Goal: Transaction & Acquisition: Purchase product/service

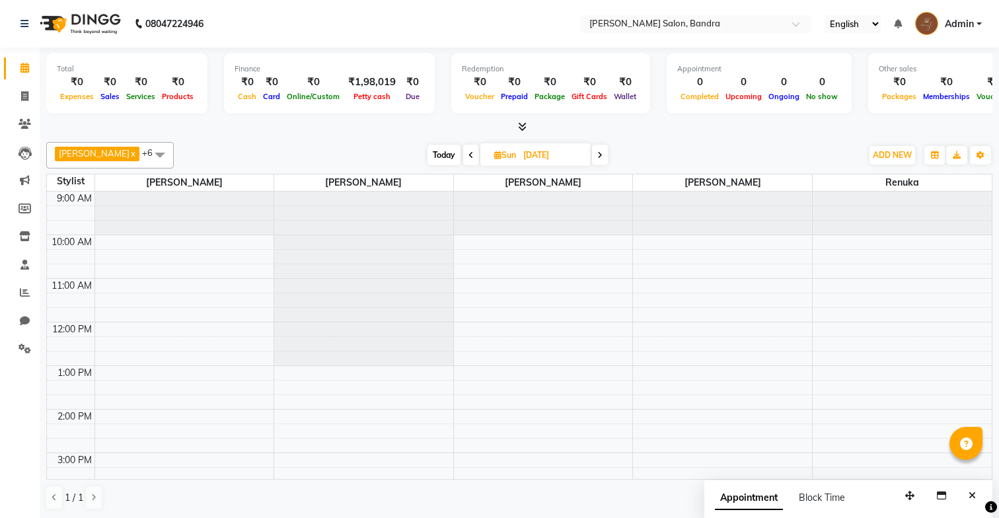
scroll to position [175, 0]
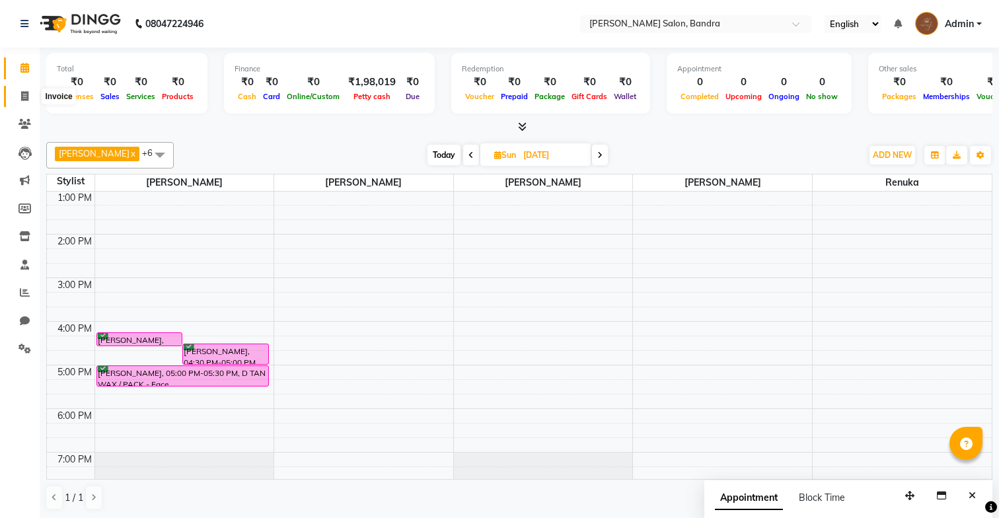
click at [28, 98] on span at bounding box center [24, 96] width 23 height 15
select select "service"
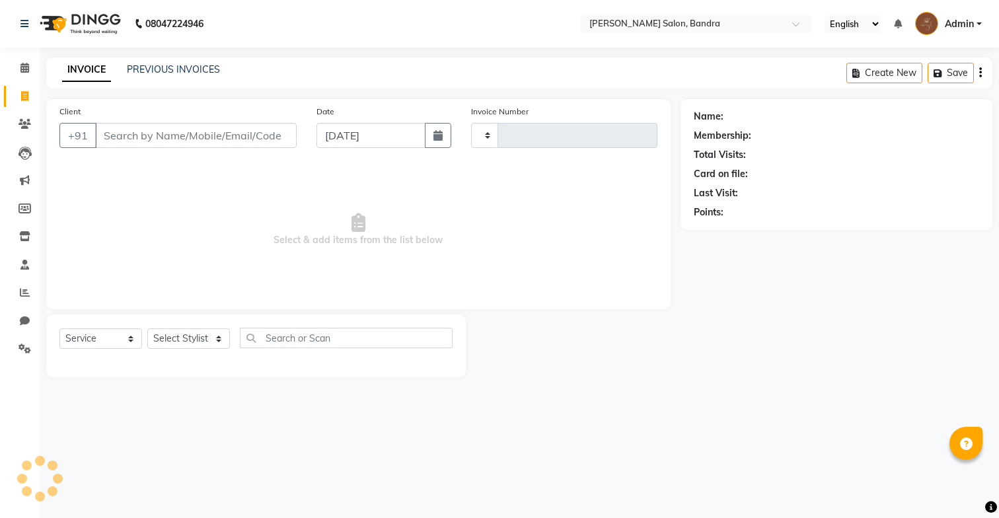
type input "0265"
select select "7894"
click at [209, 343] on select "Select Stylist [PERSON_NAME] [PERSON_NAME] [PERSON_NAME] Renuka [PERSON_NAME]" at bounding box center [188, 338] width 83 height 20
select select "86816"
click at [147, 328] on select "Select Stylist [PERSON_NAME] [PERSON_NAME] [PERSON_NAME] Renuka [PERSON_NAME]" at bounding box center [188, 338] width 83 height 20
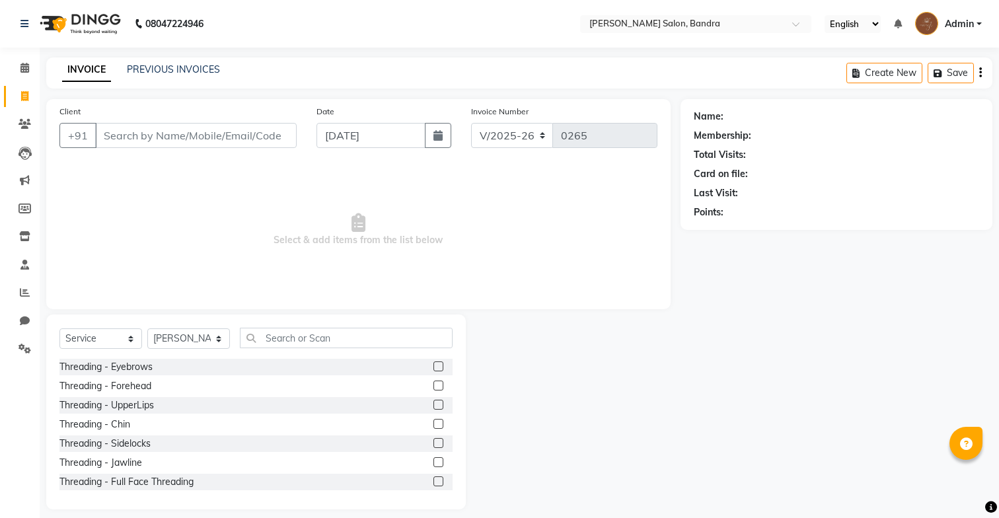
click at [438, 365] on label at bounding box center [438, 366] width 10 height 10
click at [438, 365] on input "checkbox" at bounding box center [437, 367] width 9 height 9
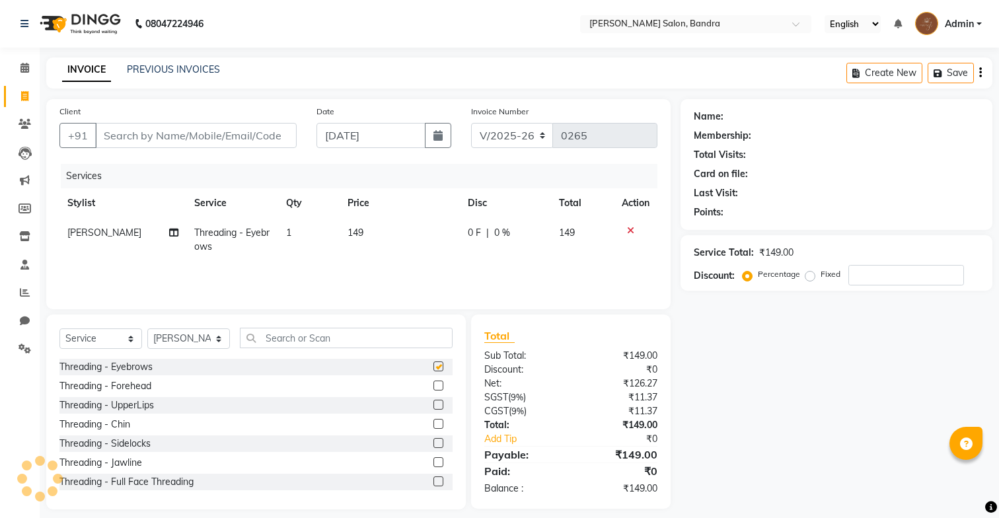
checkbox input "false"
click at [437, 382] on label at bounding box center [438, 385] width 10 height 10
click at [437, 382] on input "checkbox" at bounding box center [437, 386] width 9 height 9
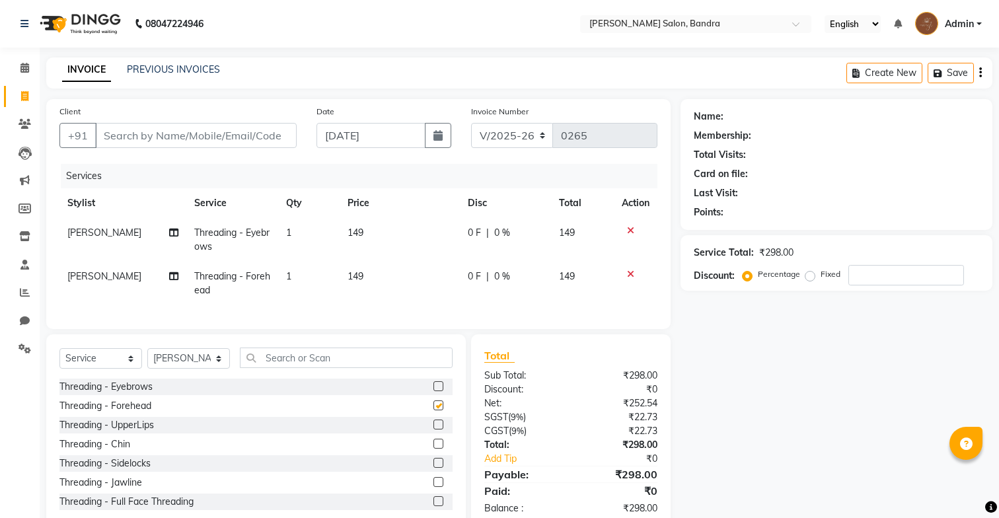
checkbox input "false"
click at [439, 428] on label at bounding box center [438, 424] width 10 height 10
click at [439, 428] on input "checkbox" at bounding box center [437, 425] width 9 height 9
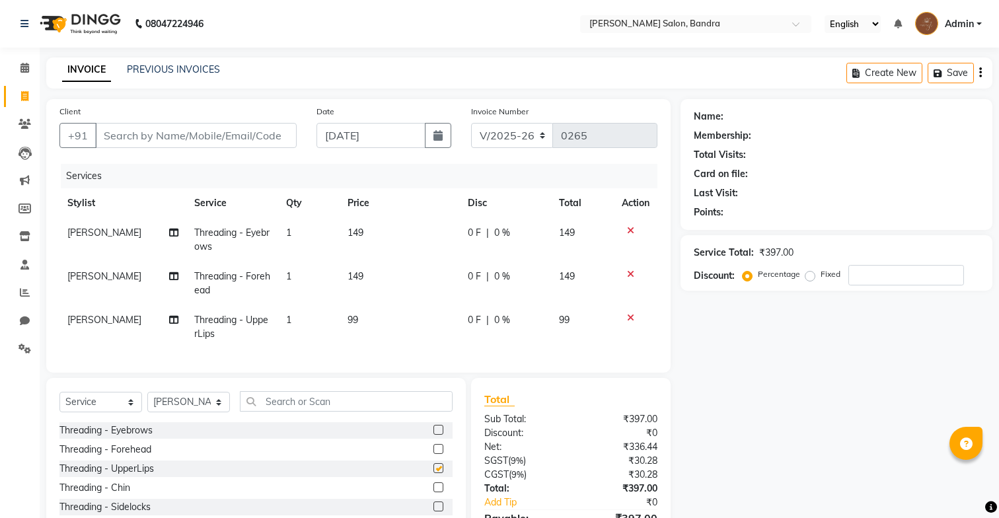
checkbox input "false"
click at [437, 485] on label at bounding box center [438, 487] width 10 height 10
click at [437, 485] on input "checkbox" at bounding box center [437, 488] width 9 height 9
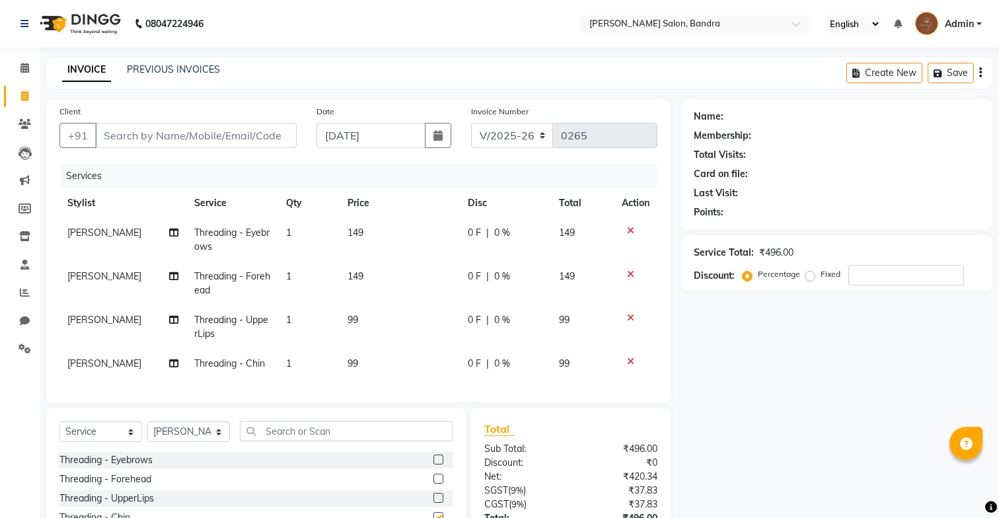
checkbox input "false"
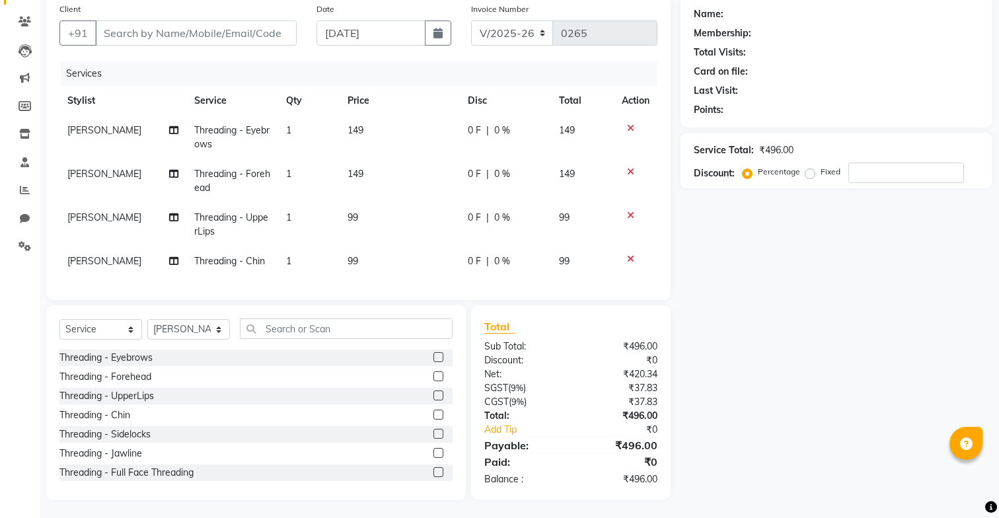
scroll to position [100, 0]
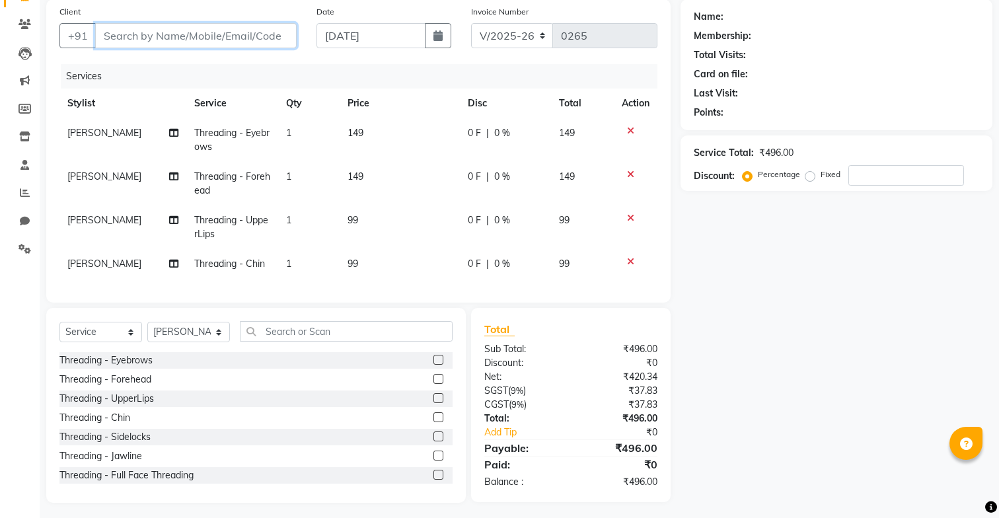
click at [234, 35] on input "Client" at bounding box center [195, 35] width 201 height 25
type input "e"
type input "0"
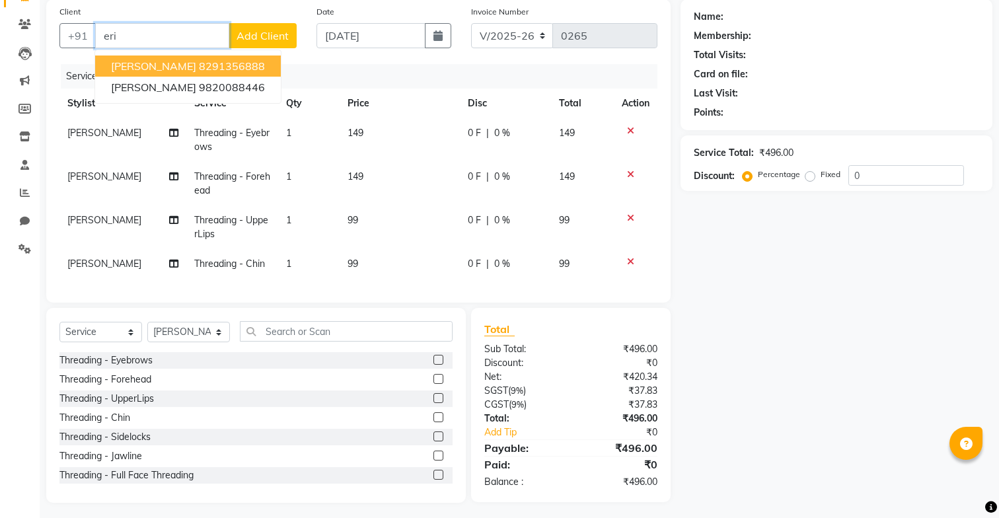
click at [205, 65] on button "[PERSON_NAME] 8291356888" at bounding box center [188, 65] width 186 height 21
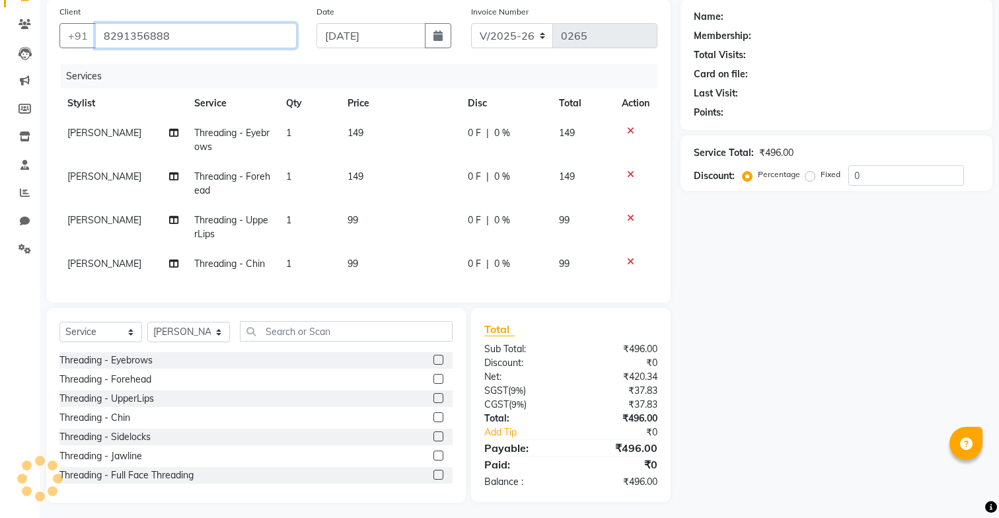
type input "8291356888"
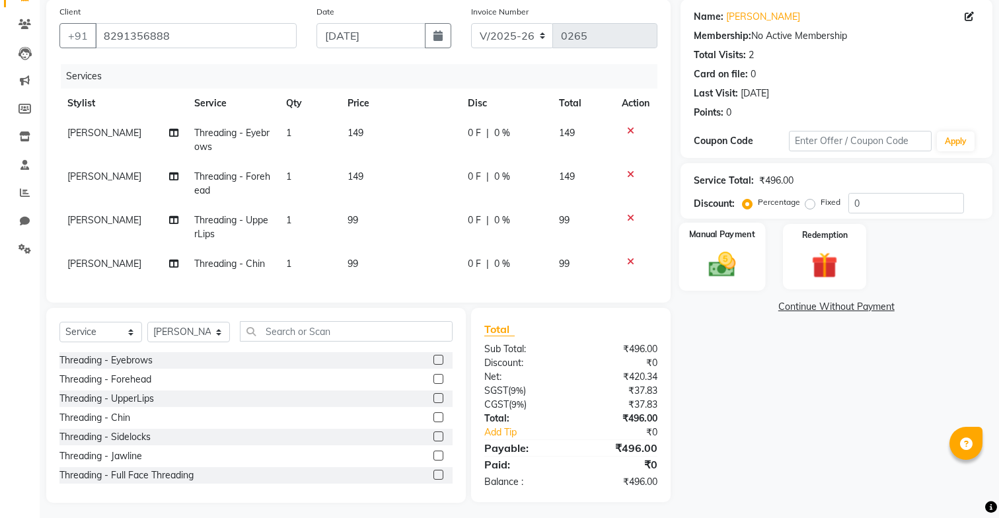
click at [740, 280] on div "Manual Payment" at bounding box center [721, 257] width 87 height 68
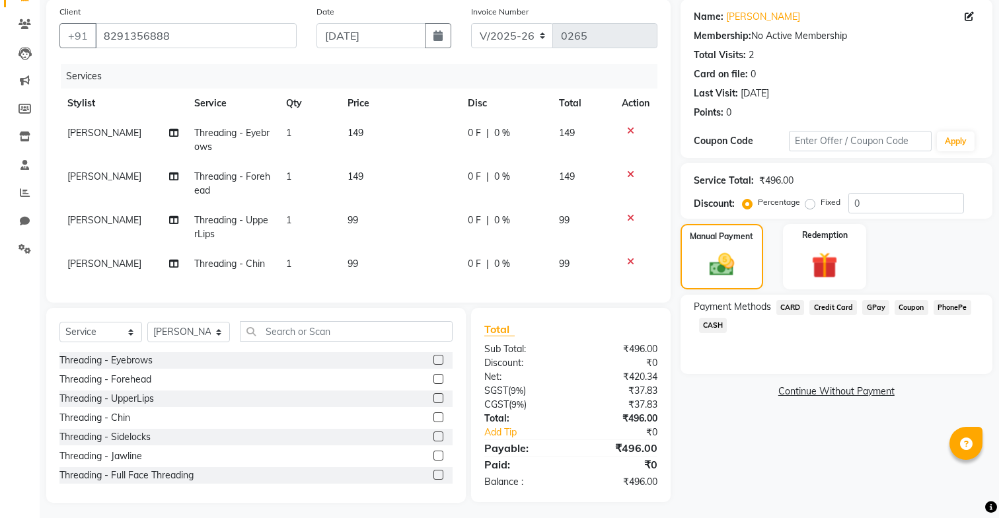
click at [879, 309] on span "GPay" at bounding box center [875, 307] width 27 height 15
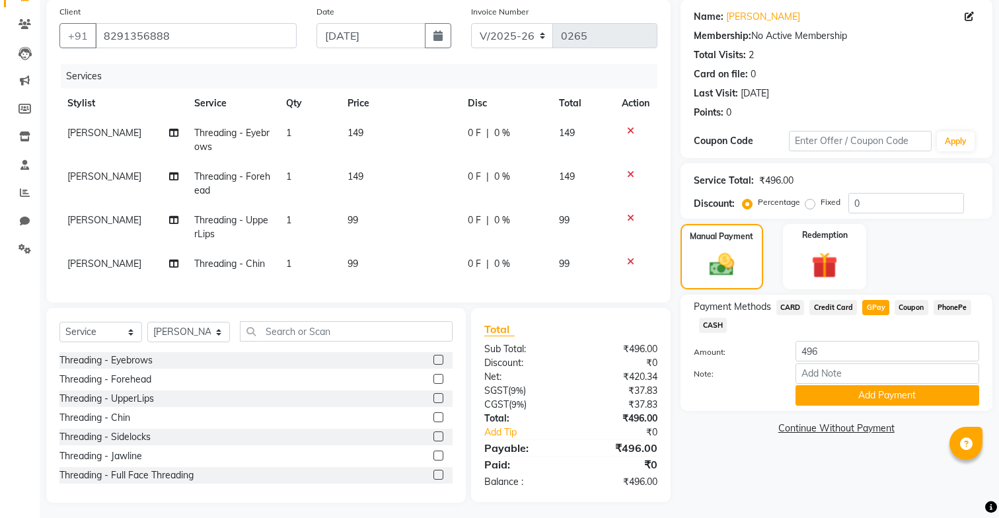
click at [712, 320] on span "CASH" at bounding box center [713, 325] width 28 height 15
click at [855, 392] on button "Add Payment" at bounding box center [887, 395] width 184 height 20
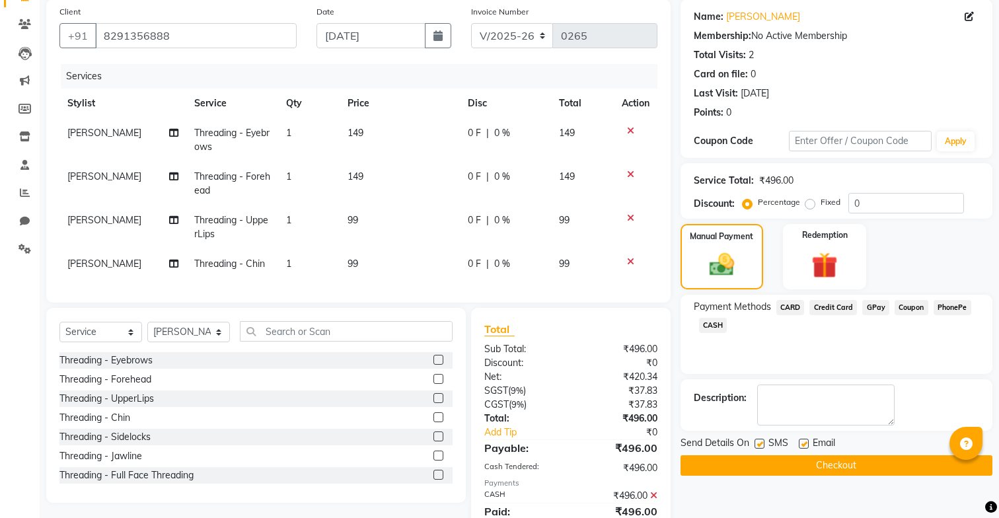
click at [804, 459] on button "Checkout" at bounding box center [836, 465] width 312 height 20
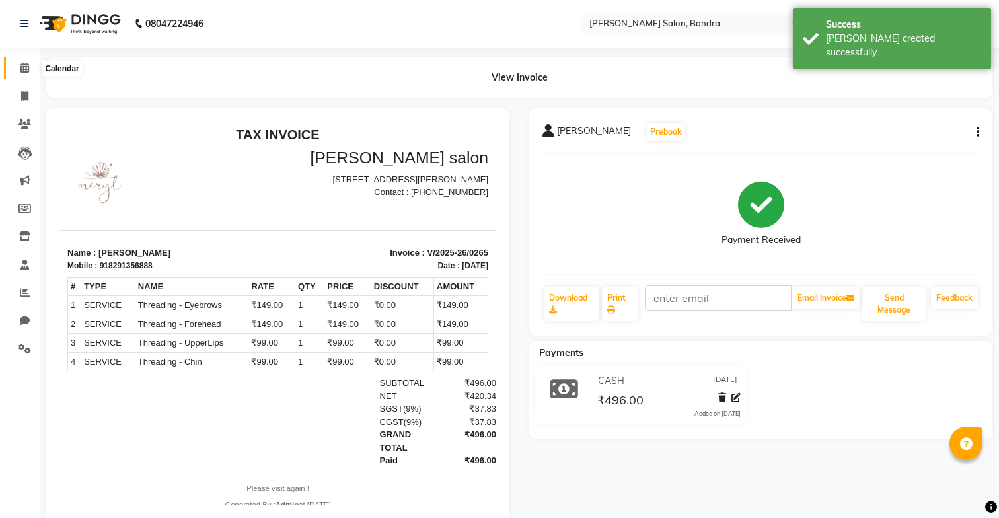
click at [22, 71] on icon at bounding box center [24, 68] width 9 height 10
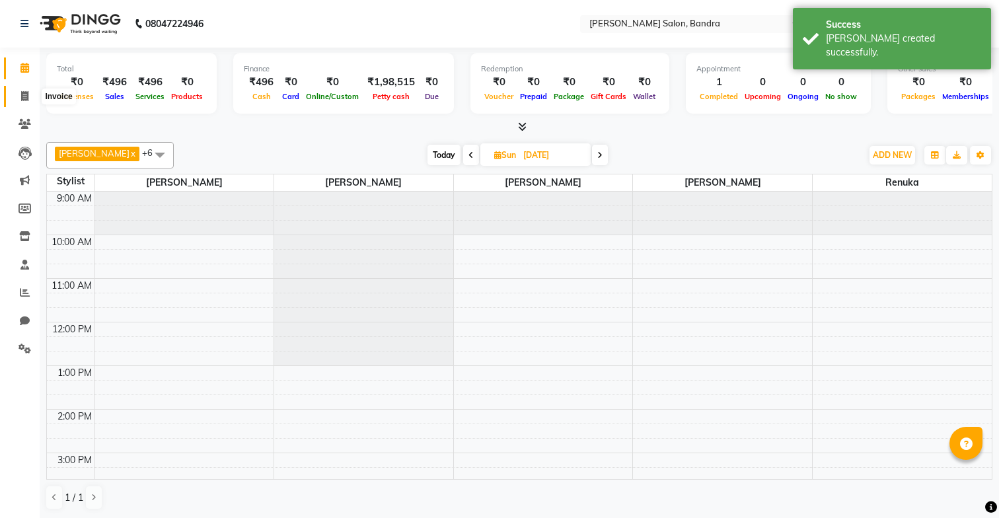
click at [26, 95] on icon at bounding box center [24, 96] width 7 height 10
select select "service"
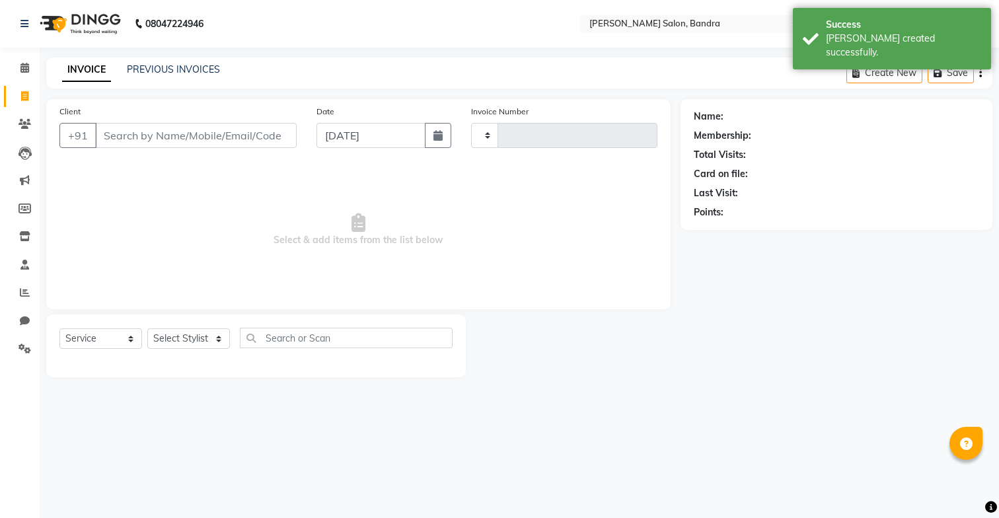
type input "0266"
select select "7894"
click at [22, 240] on icon at bounding box center [24, 236] width 11 height 10
select select
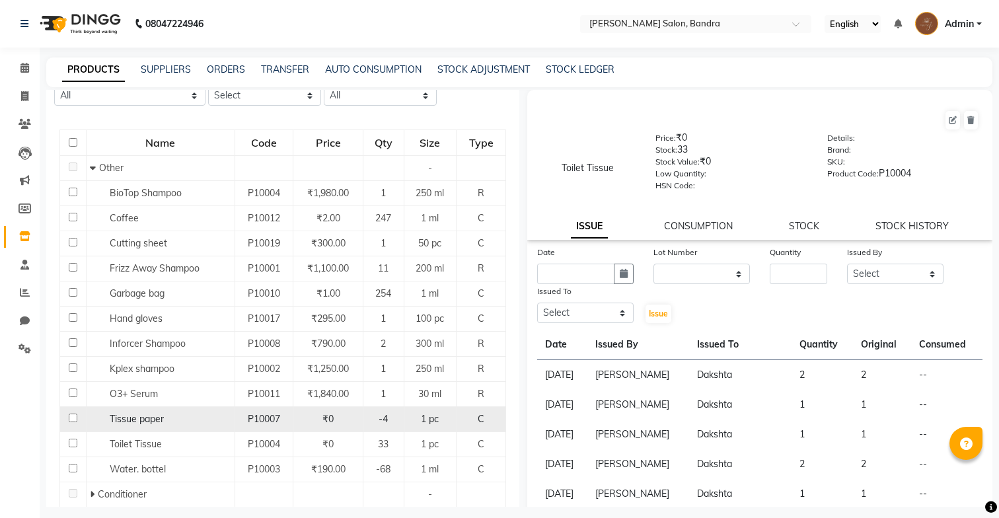
scroll to position [124, 0]
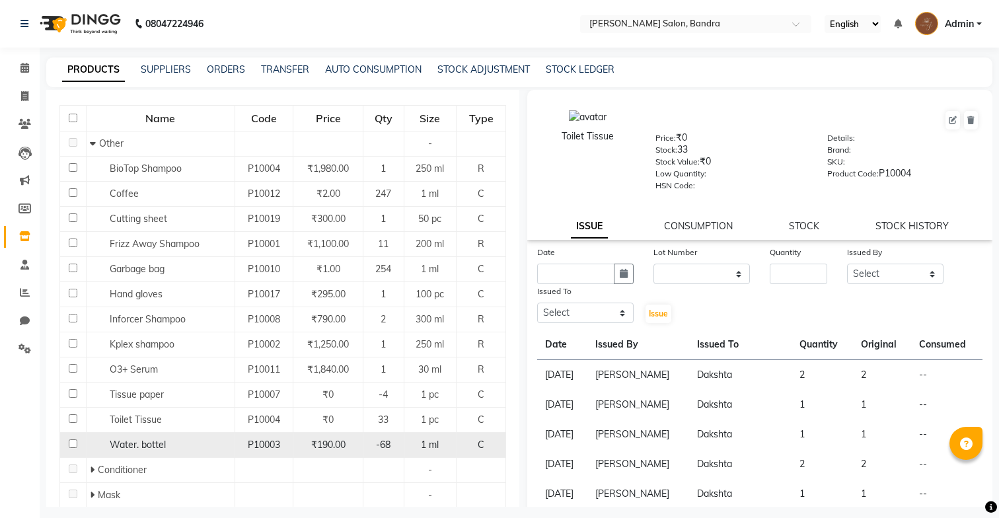
click at [198, 452] on td "Water. bottel" at bounding box center [160, 445] width 149 height 25
click at [353, 449] on div "₹190.00" at bounding box center [328, 445] width 59 height 14
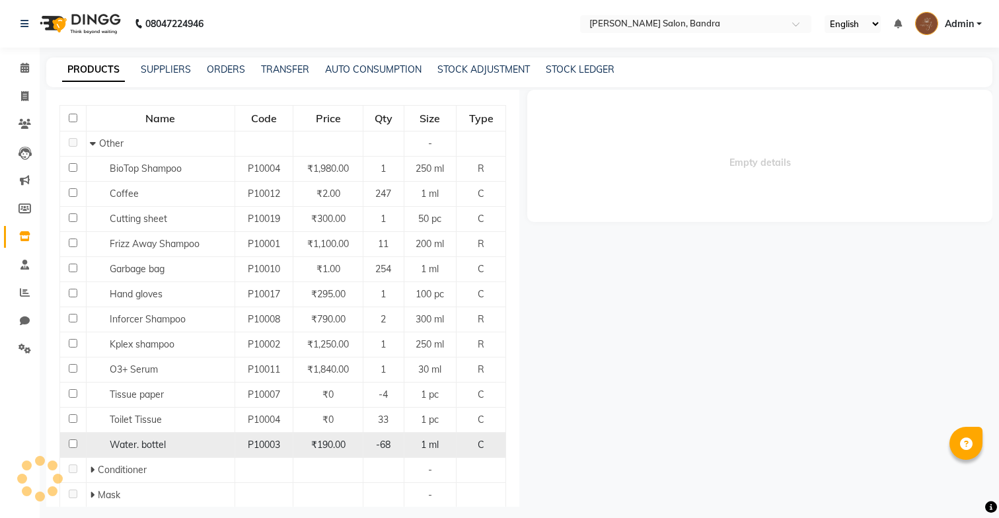
select select
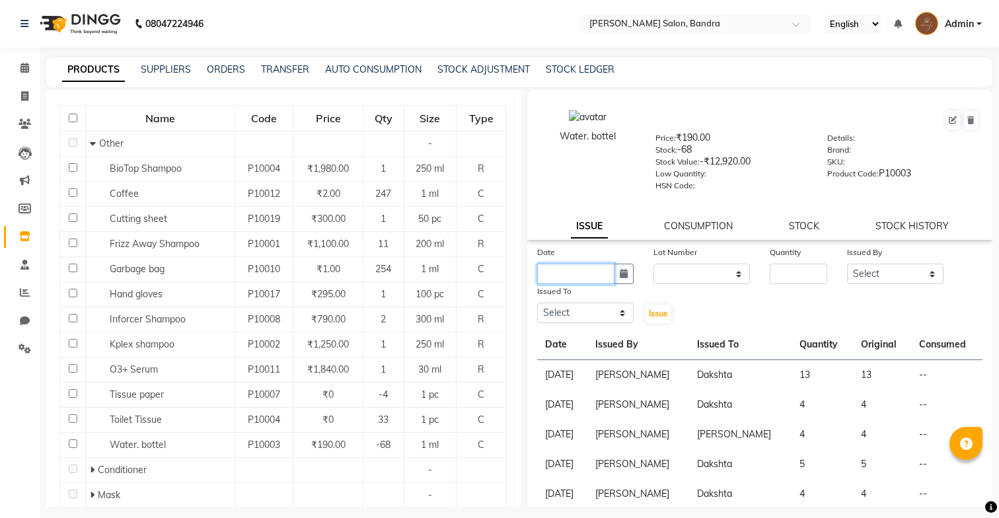
click at [604, 278] on input "text" at bounding box center [575, 274] width 77 height 20
select select "9"
select select "2025"
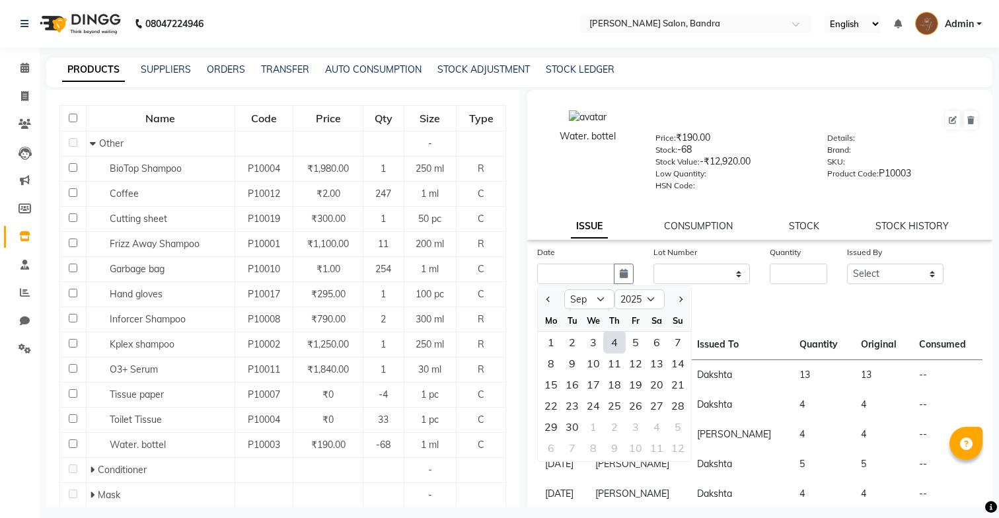
click at [615, 339] on div "4" at bounding box center [614, 342] width 21 height 21
type input "[DATE]"
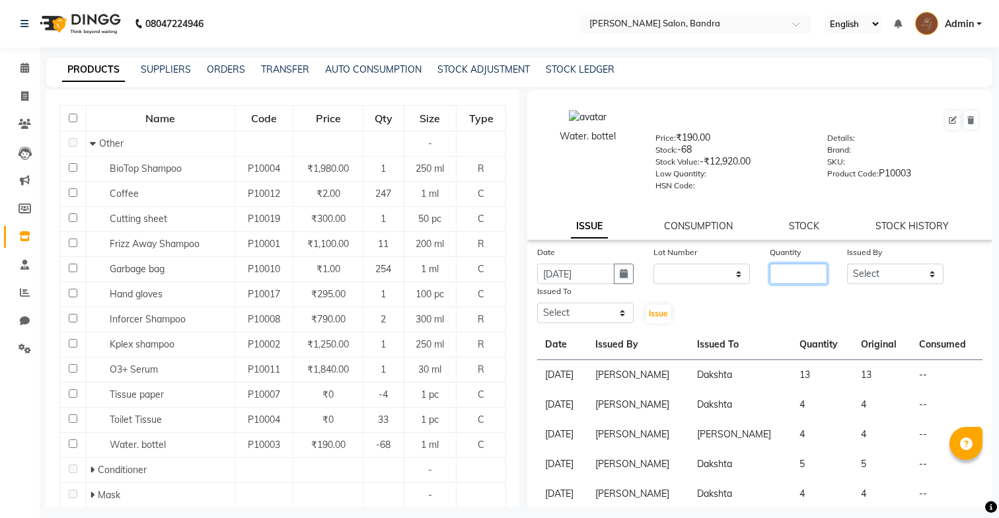
click at [779, 276] on input "number" at bounding box center [798, 274] width 57 height 20
type input "4"
click at [598, 311] on select "Select [PERSON_NAME] [PERSON_NAME] [PERSON_NAME] Renuka [PERSON_NAME]" at bounding box center [585, 313] width 96 height 20
select select "83750"
click at [537, 303] on select "Select [PERSON_NAME] [PERSON_NAME] [PERSON_NAME] Renuka [PERSON_NAME]" at bounding box center [585, 313] width 96 height 20
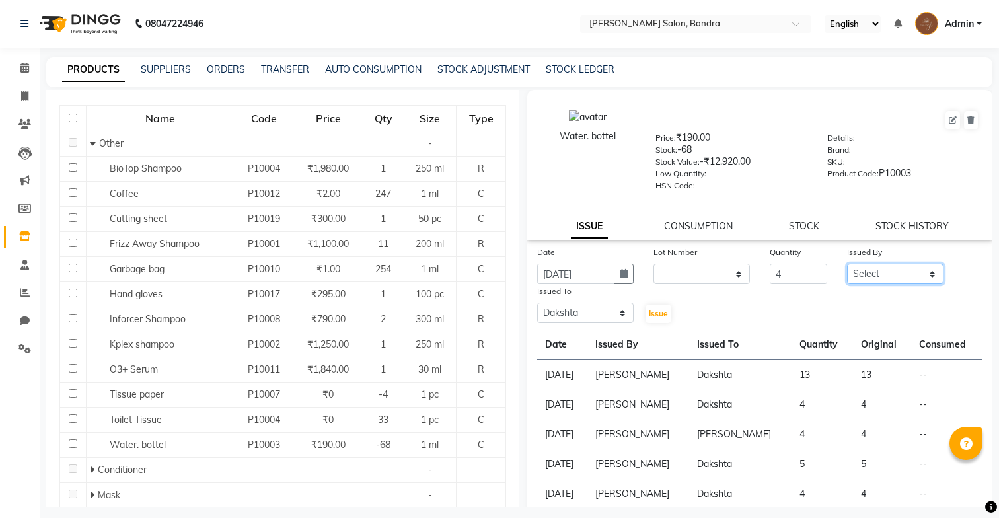
click at [894, 274] on select "Select [PERSON_NAME] [PERSON_NAME] [PERSON_NAME] Renuka [PERSON_NAME]" at bounding box center [895, 274] width 96 height 20
select select "71444"
click at [847, 264] on select "Select [PERSON_NAME] [PERSON_NAME] [PERSON_NAME] Renuka [PERSON_NAME]" at bounding box center [895, 274] width 96 height 20
click at [666, 314] on span "Issue" at bounding box center [658, 313] width 19 height 10
select select
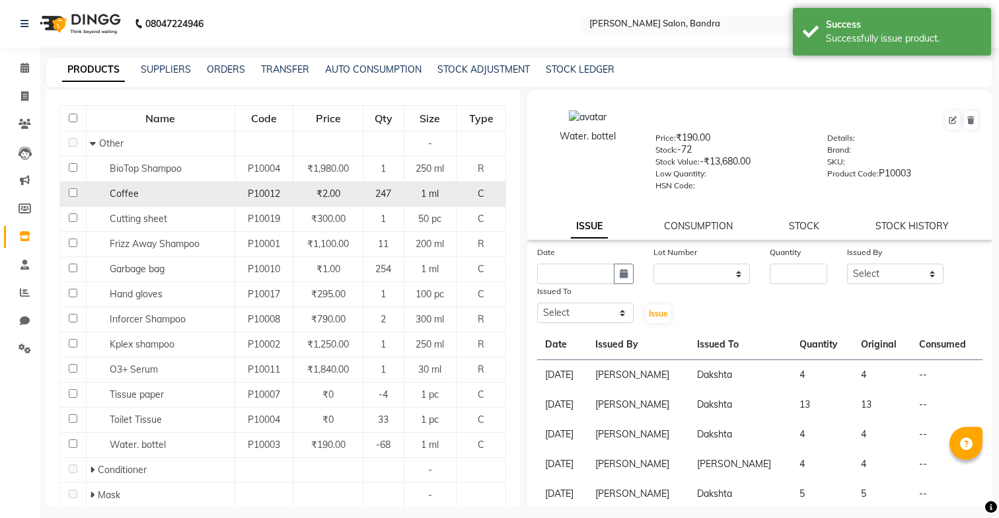
click at [303, 194] on div "₹2.00" at bounding box center [328, 194] width 59 height 14
select select
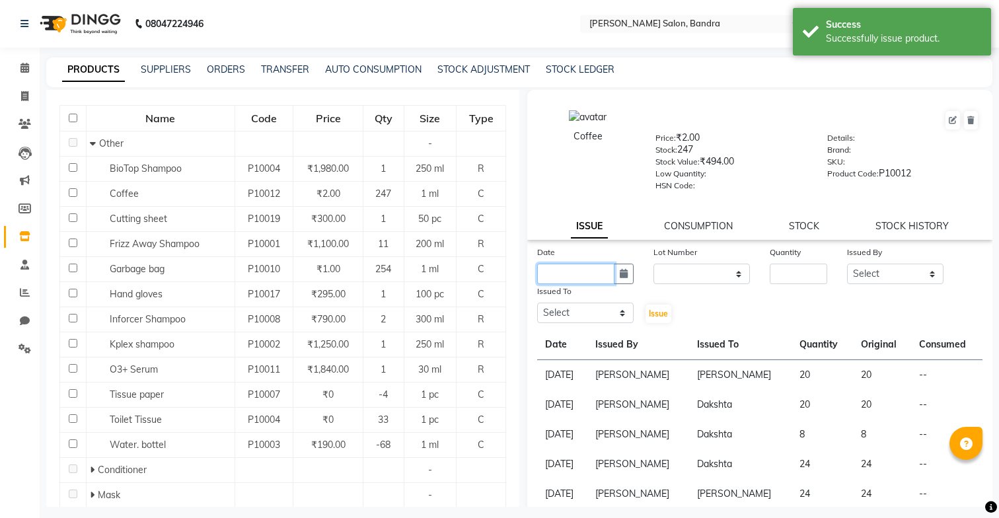
click at [592, 277] on input "text" at bounding box center [575, 274] width 77 height 20
select select "9"
select select "2025"
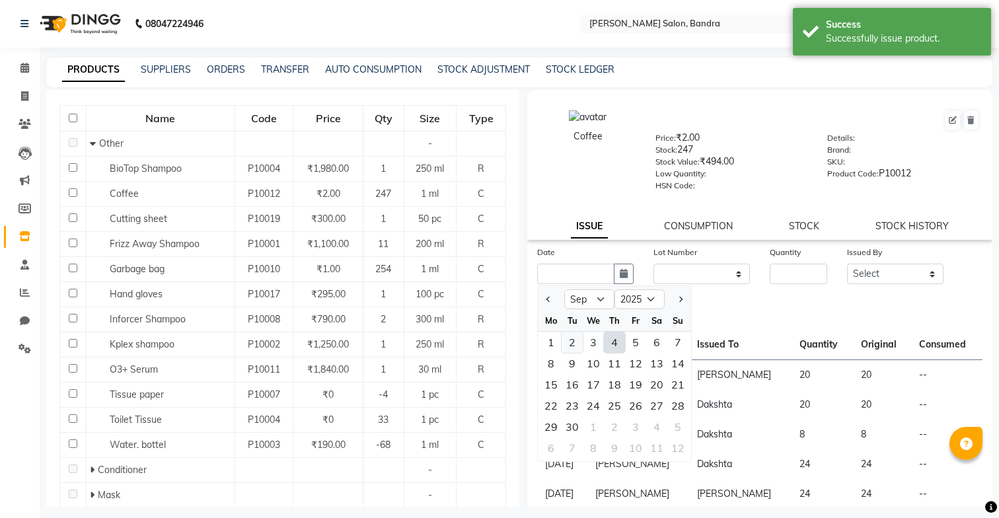
click at [575, 345] on div "2" at bounding box center [571, 342] width 21 height 21
type input "[DATE]"
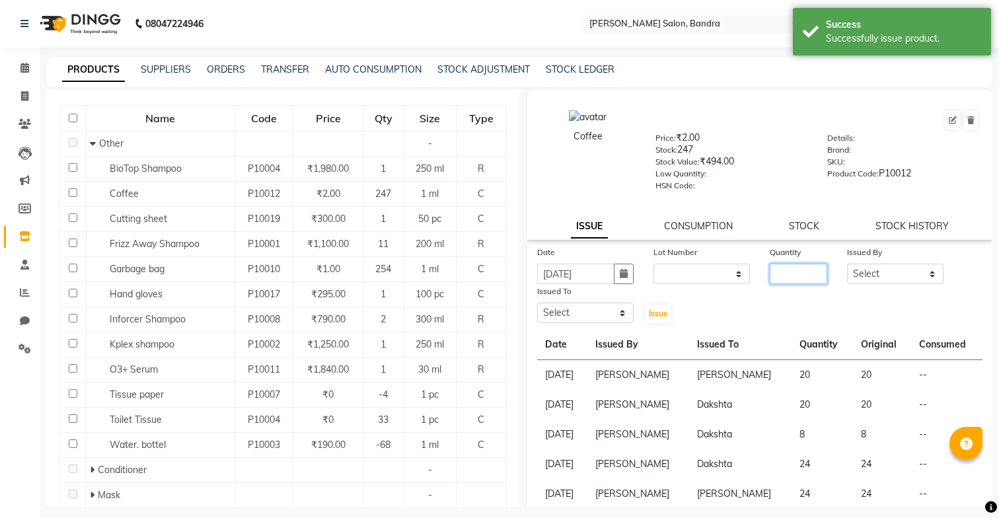
click at [773, 277] on input "number" at bounding box center [798, 274] width 57 height 20
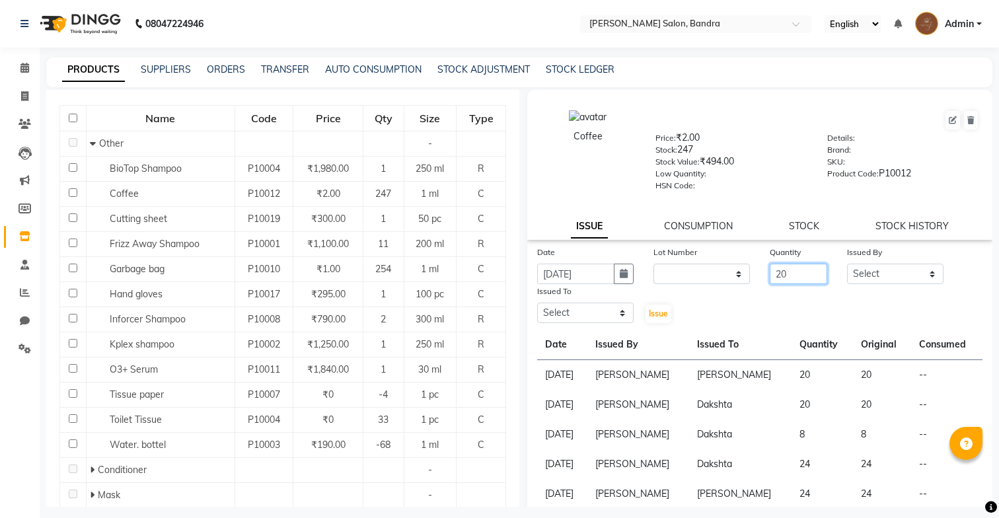
type input "20"
click at [604, 305] on select "Select [PERSON_NAME] [PERSON_NAME] [PERSON_NAME] Renuka [PERSON_NAME]" at bounding box center [585, 313] width 96 height 20
select select "83750"
click at [537, 303] on select "Select [PERSON_NAME] [PERSON_NAME] [PERSON_NAME] Renuka [PERSON_NAME]" at bounding box center [585, 313] width 96 height 20
click at [913, 277] on select "Select [PERSON_NAME] [PERSON_NAME] [PERSON_NAME] Renuka [PERSON_NAME]" at bounding box center [895, 274] width 96 height 20
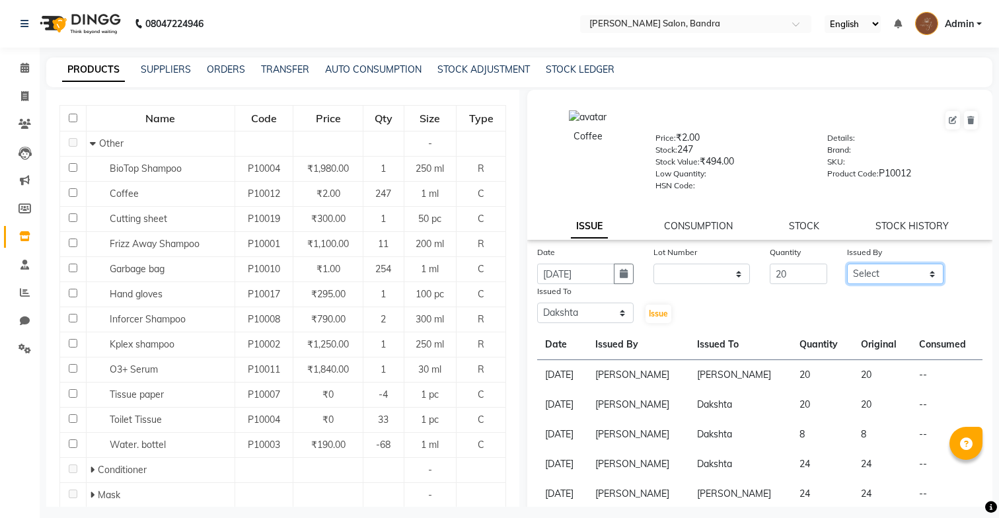
select select "71444"
click at [847, 264] on select "Select [PERSON_NAME] [PERSON_NAME] [PERSON_NAME] Renuka [PERSON_NAME]" at bounding box center [895, 274] width 96 height 20
click at [655, 312] on span "Issue" at bounding box center [658, 313] width 19 height 10
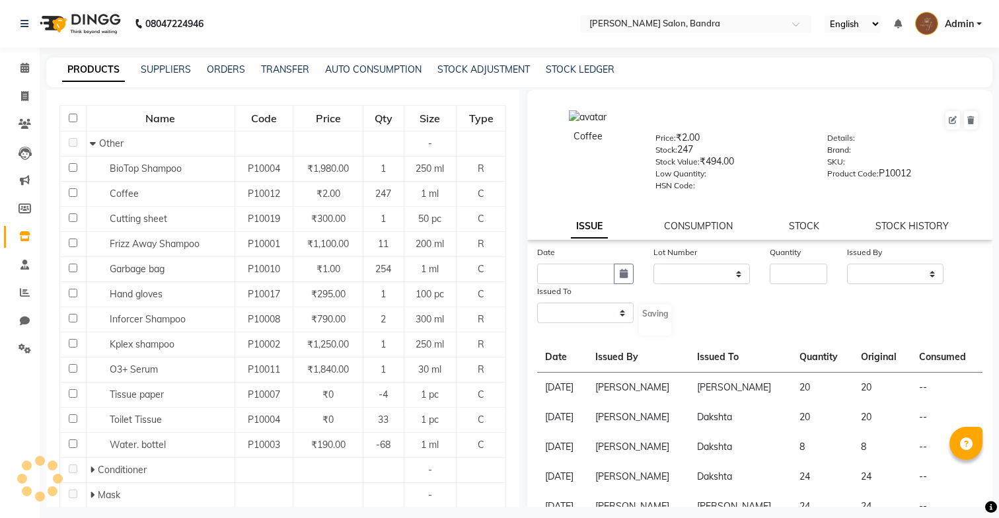
select select
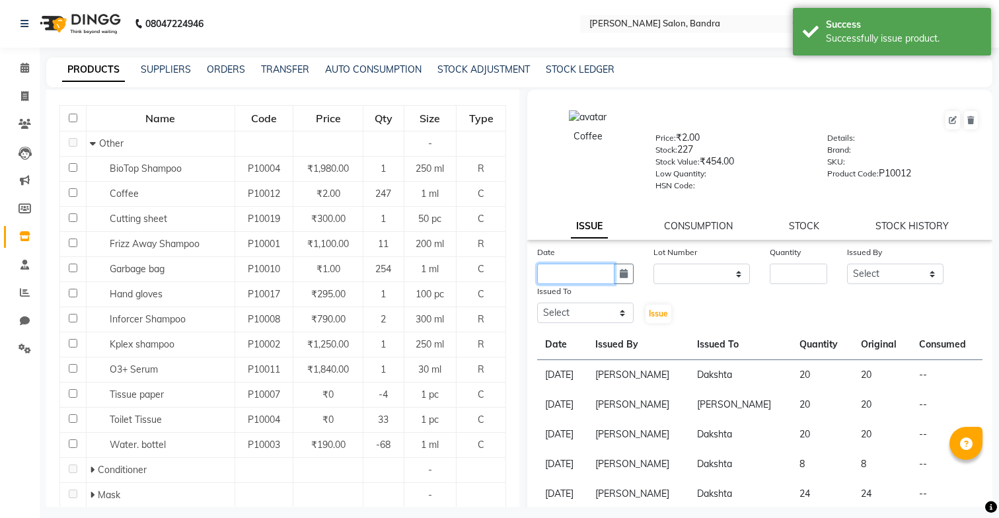
click at [560, 268] on input "text" at bounding box center [575, 274] width 77 height 20
select select "9"
select select "2025"
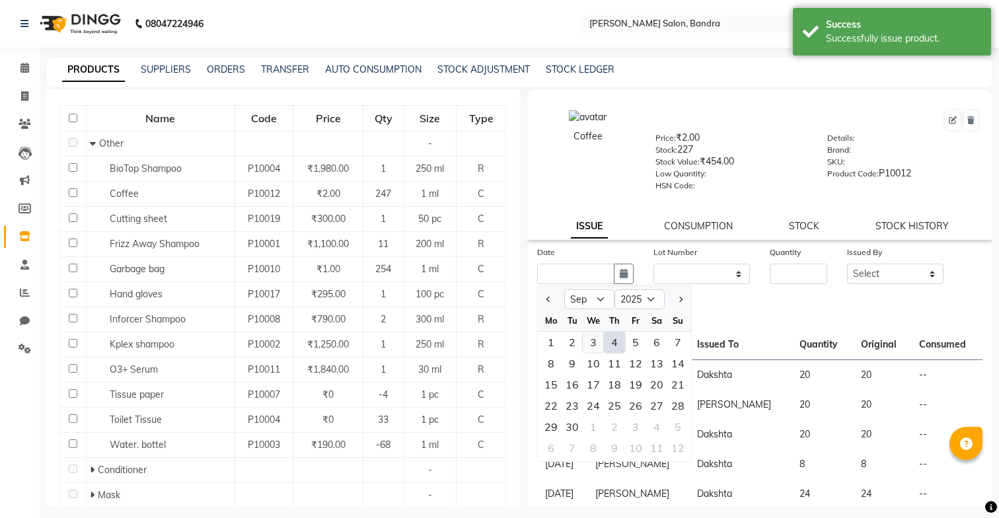
click at [594, 340] on div "3" at bounding box center [593, 342] width 21 height 21
type input "[DATE]"
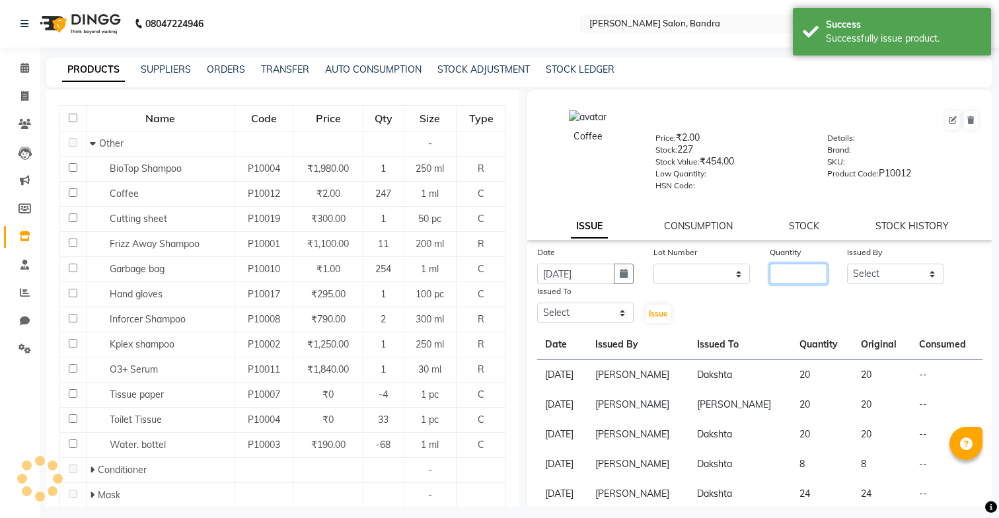
click at [785, 279] on input "number" at bounding box center [798, 274] width 57 height 20
type input "24"
click at [608, 310] on select "Select [PERSON_NAME] [PERSON_NAME] [PERSON_NAME] Renuka [PERSON_NAME]" at bounding box center [585, 313] width 96 height 20
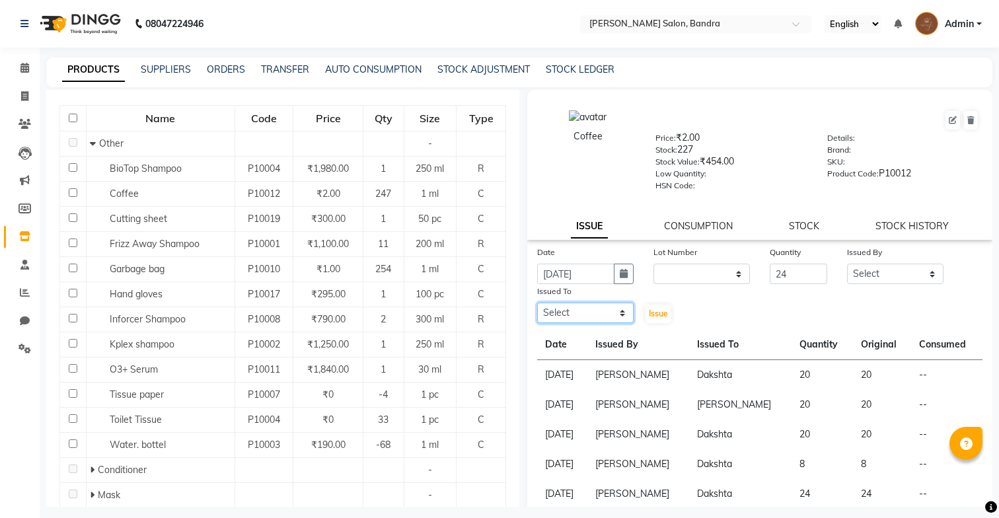
select select "71445"
click at [537, 303] on select "Select [PERSON_NAME] [PERSON_NAME] [PERSON_NAME] Renuka [PERSON_NAME]" at bounding box center [585, 313] width 96 height 20
click at [908, 277] on select "Select [PERSON_NAME] [PERSON_NAME] [PERSON_NAME] Renuka [PERSON_NAME]" at bounding box center [895, 274] width 96 height 20
select select "71444"
click at [847, 264] on select "Select [PERSON_NAME] [PERSON_NAME] [PERSON_NAME] Renuka [PERSON_NAME]" at bounding box center [895, 274] width 96 height 20
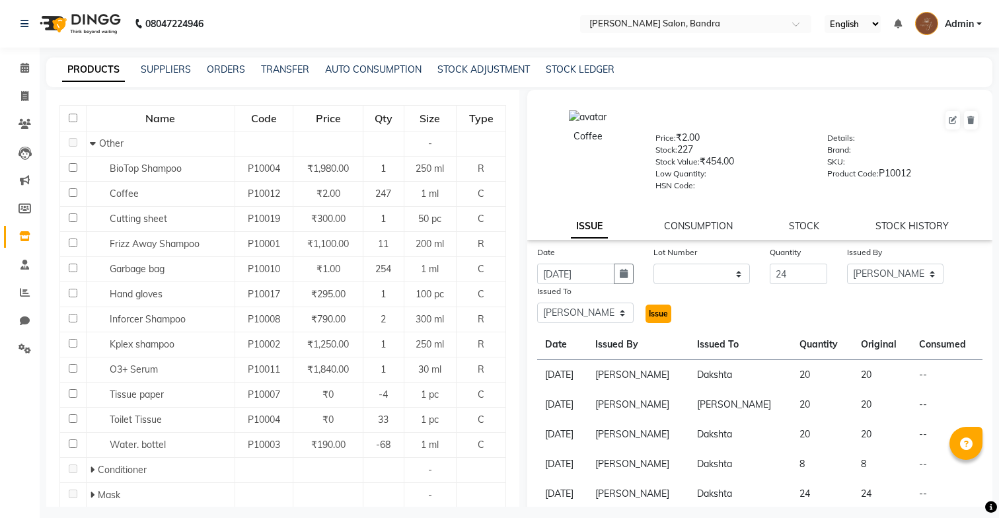
click at [663, 308] on button "Issue" at bounding box center [658, 314] width 26 height 18
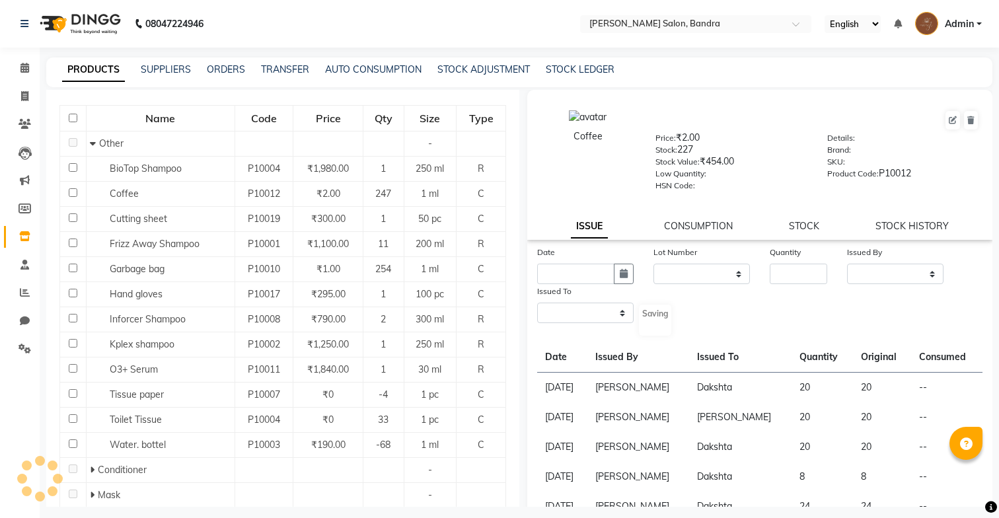
select select
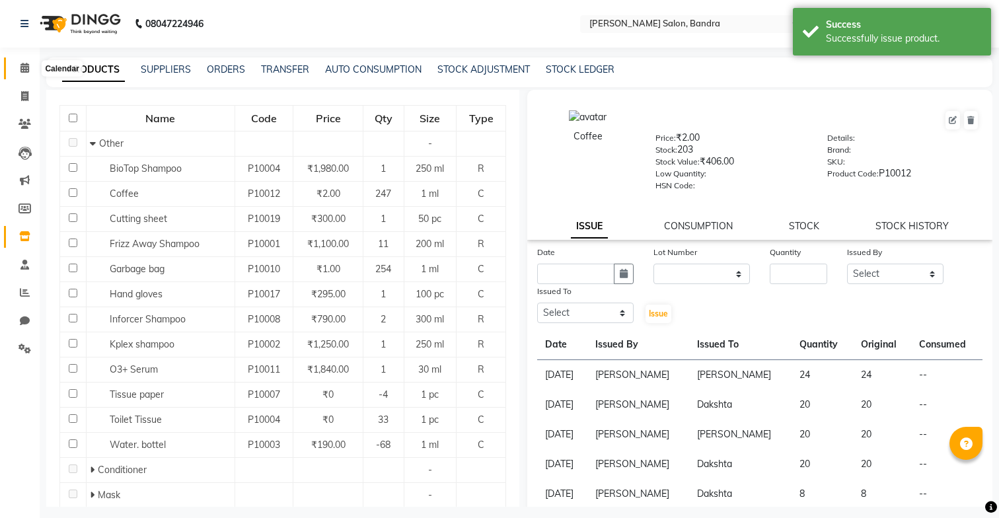
click at [21, 68] on icon at bounding box center [24, 68] width 9 height 10
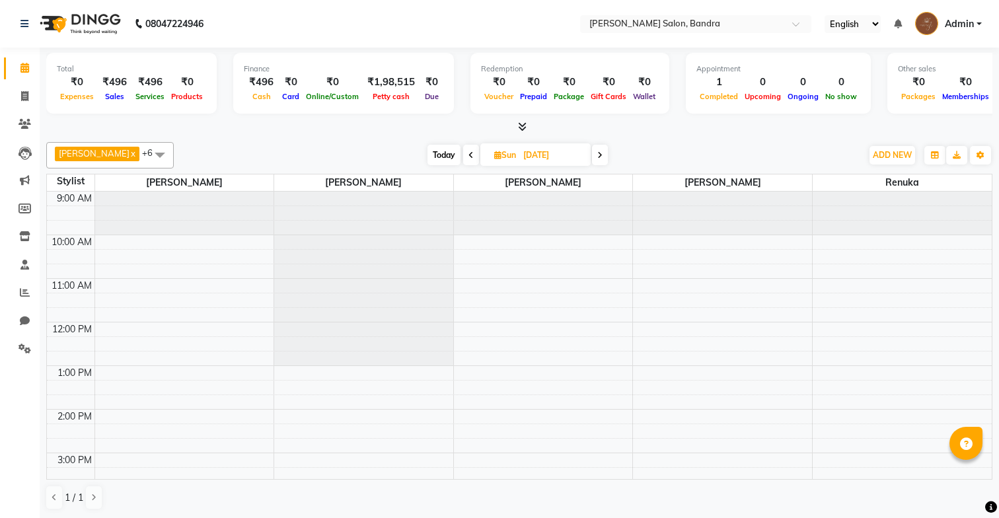
click at [440, 154] on span "Today" at bounding box center [443, 155] width 33 height 20
type input "[DATE]"
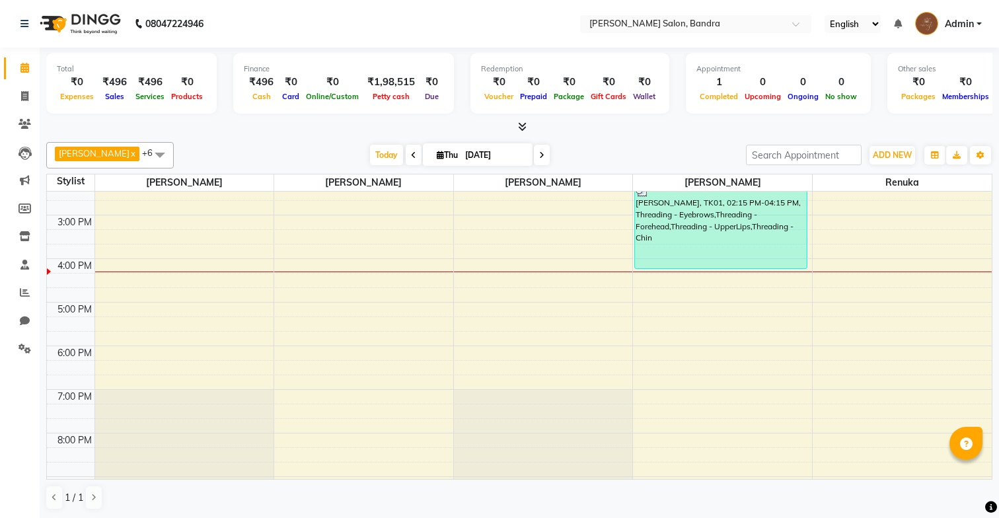
scroll to position [236, 0]
click at [19, 100] on span at bounding box center [24, 96] width 23 height 15
select select "service"
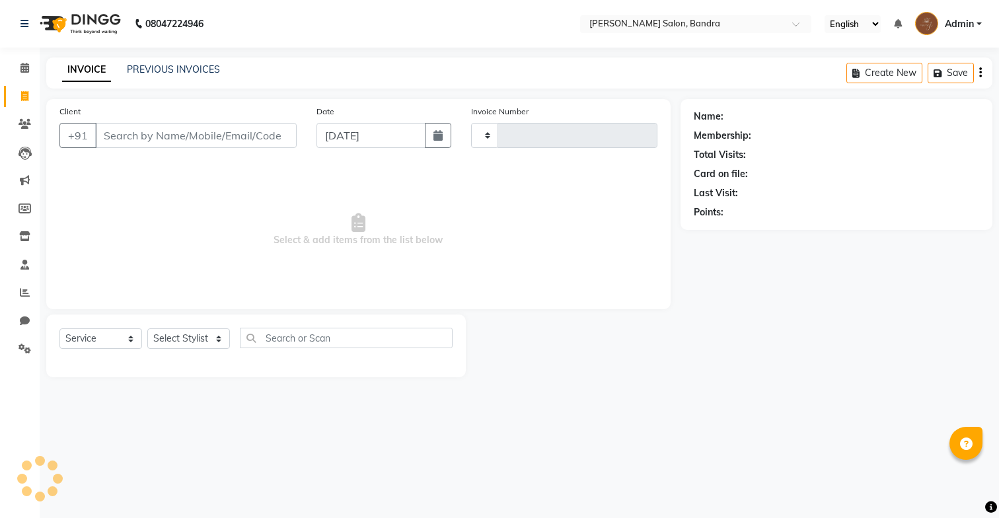
type input "0266"
select select "7894"
click at [195, 336] on select "Select Stylist [PERSON_NAME] [PERSON_NAME] [PERSON_NAME] Renuka [PERSON_NAME]" at bounding box center [188, 338] width 83 height 20
select select "88387"
click at [147, 328] on select "Select Stylist [PERSON_NAME] [PERSON_NAME] [PERSON_NAME] Renuka [PERSON_NAME]" at bounding box center [188, 338] width 83 height 20
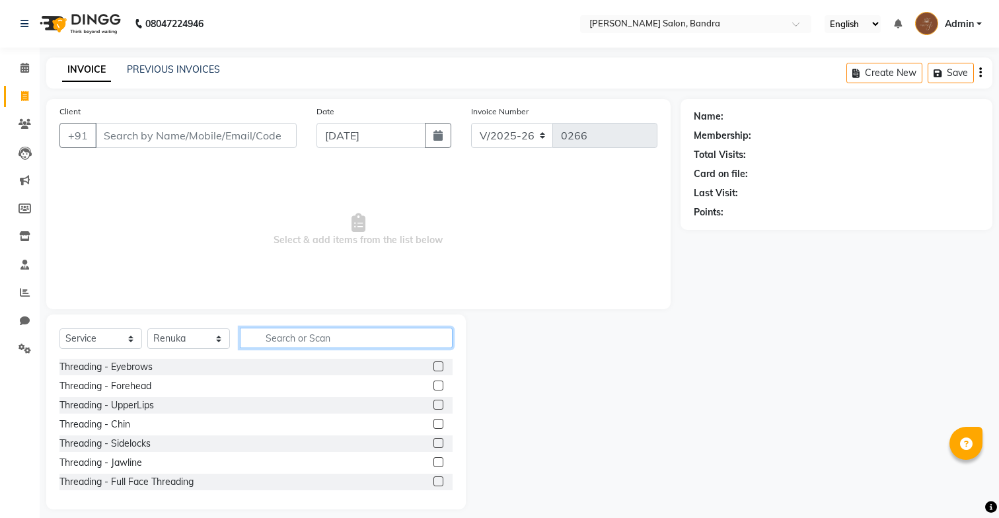
click at [317, 338] on input "text" at bounding box center [346, 338] width 213 height 20
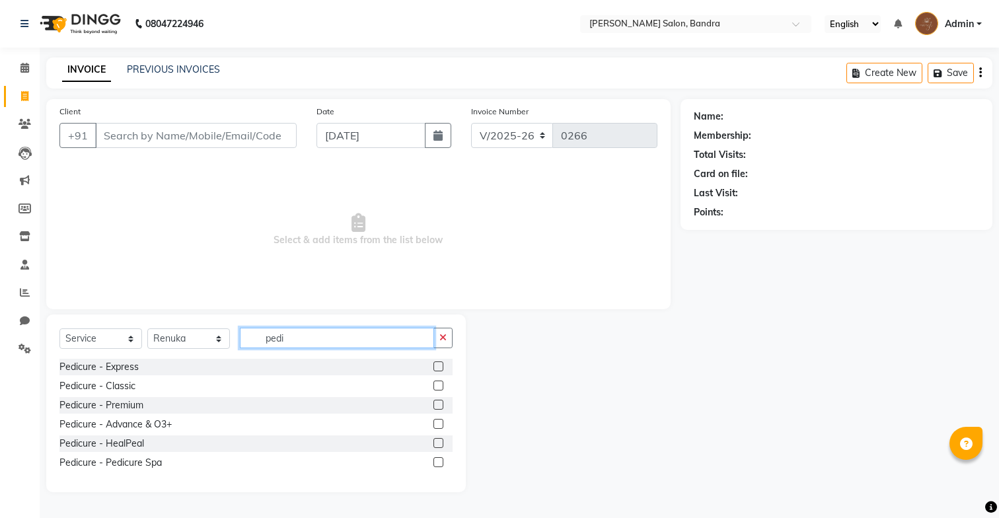
type input "pedi"
click at [435, 384] on label at bounding box center [438, 385] width 10 height 10
click at [435, 384] on input "checkbox" at bounding box center [437, 386] width 9 height 9
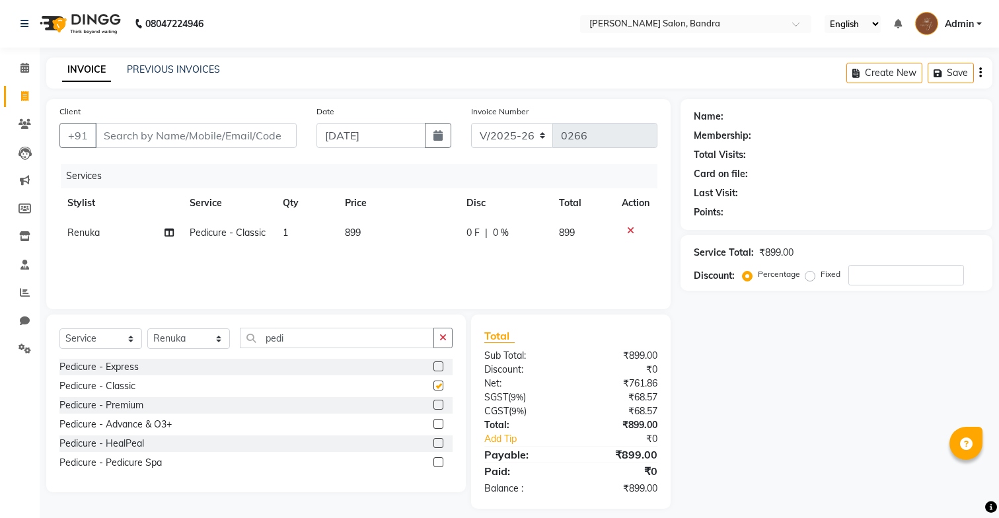
checkbox input "false"
click at [262, 140] on input "Client" at bounding box center [195, 135] width 201 height 25
type input "s"
type input "0"
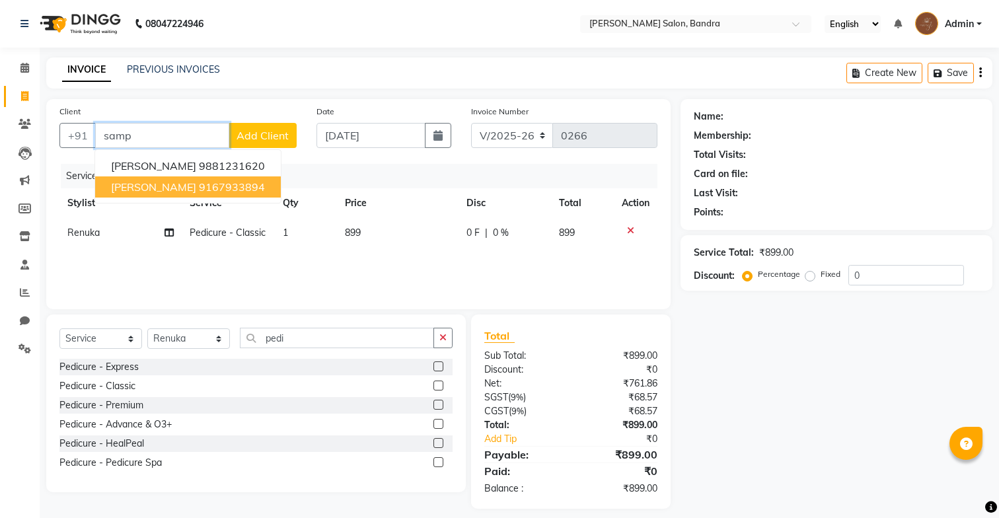
click at [209, 184] on ngb-highlight "9167933894" at bounding box center [232, 186] width 66 height 13
type input "9167933894"
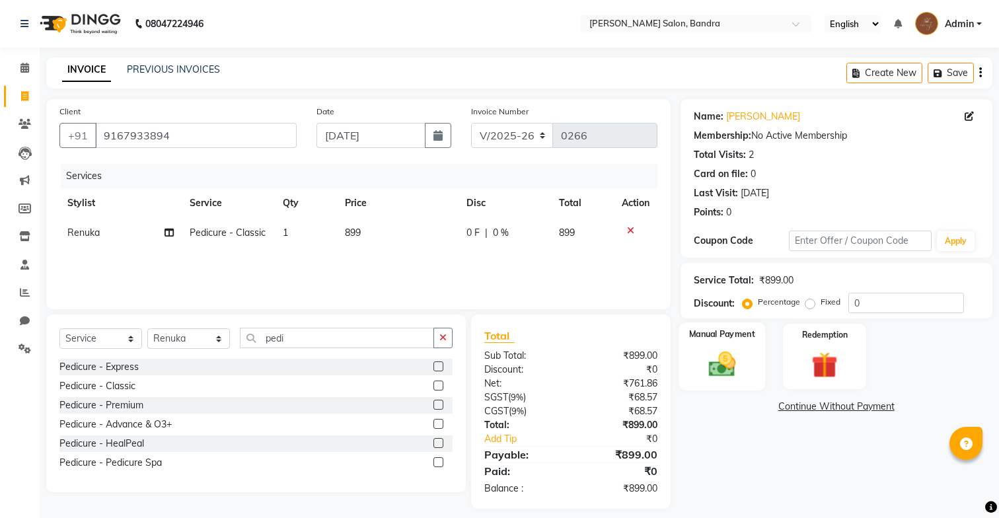
click at [756, 340] on div "Manual Payment" at bounding box center [721, 356] width 87 height 68
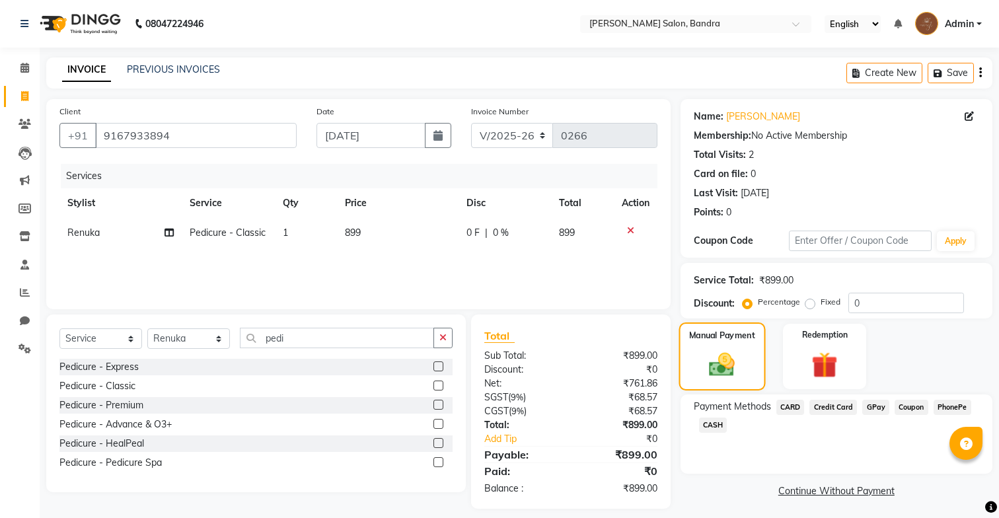
scroll to position [11, 0]
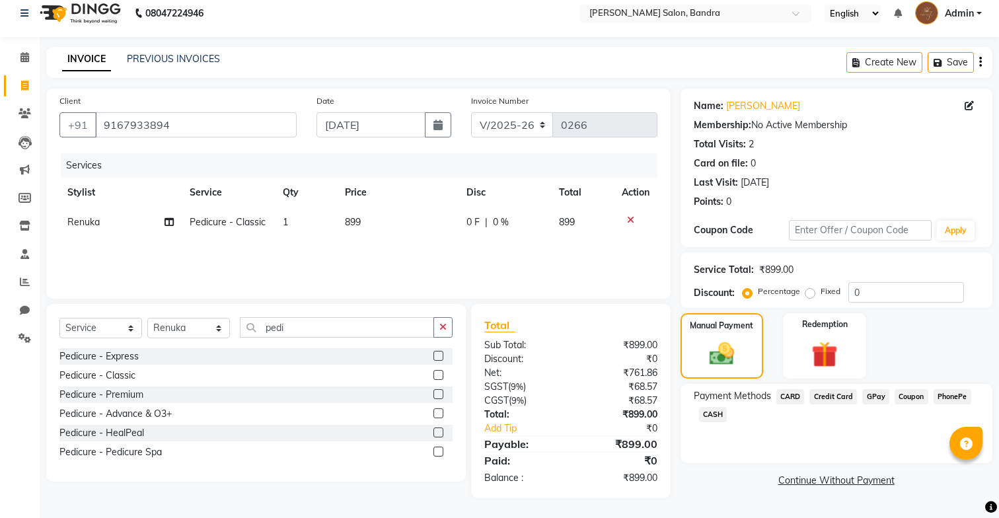
click at [878, 398] on span "GPay" at bounding box center [875, 396] width 27 height 15
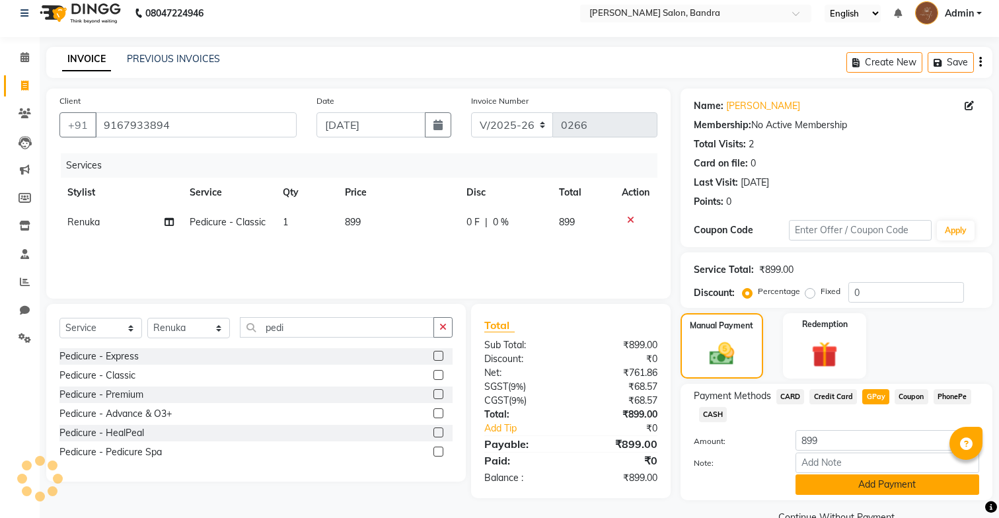
click at [857, 488] on button "Add Payment" at bounding box center [887, 484] width 184 height 20
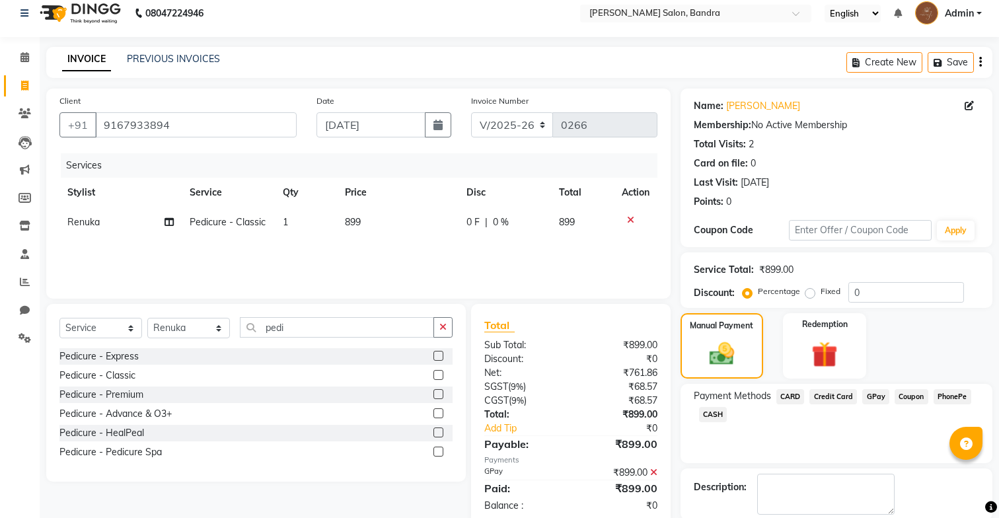
scroll to position [77, 0]
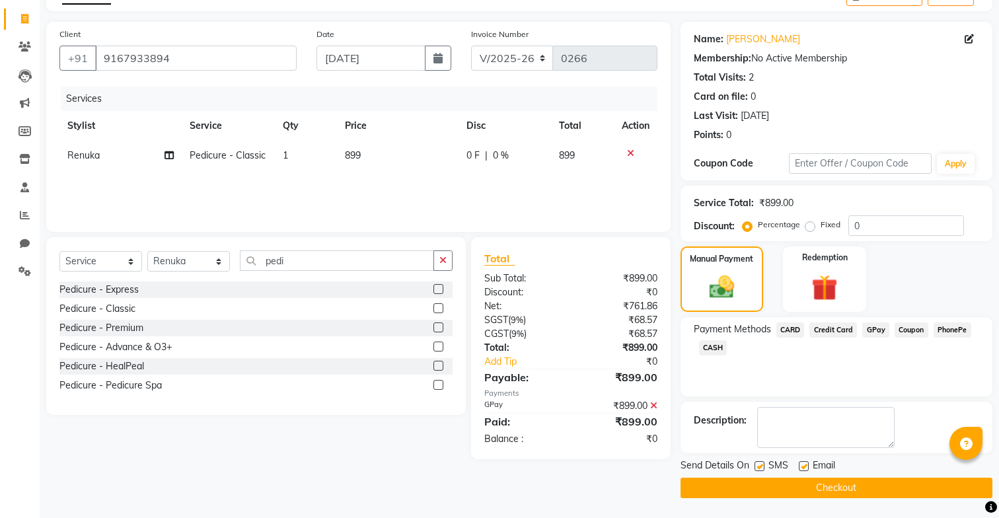
click at [777, 487] on button "Checkout" at bounding box center [836, 488] width 312 height 20
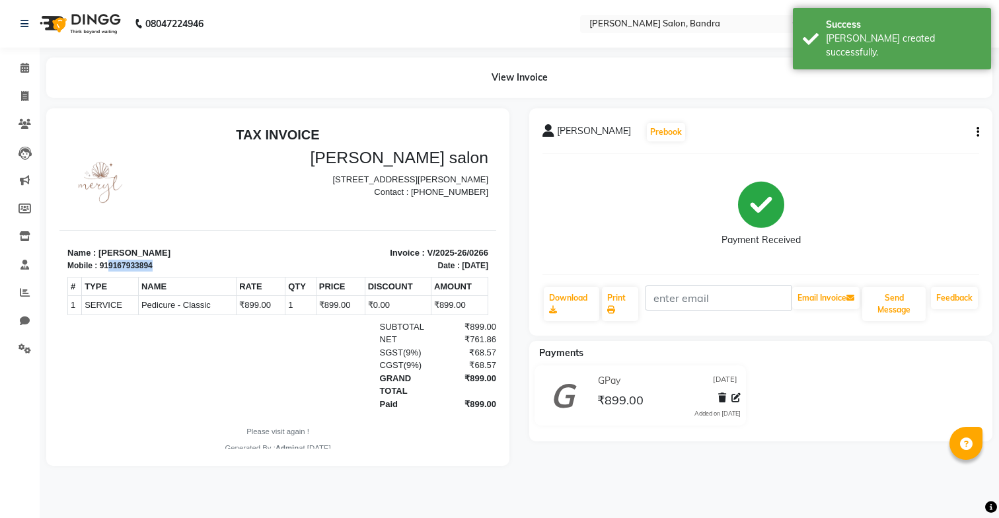
drag, startPoint x: 108, startPoint y: 266, endPoint x: 199, endPoint y: 267, distance: 90.5
click at [199, 267] on div "Mobile : 919167933894" at bounding box center [168, 266] width 203 height 12
copy div "9167933894"
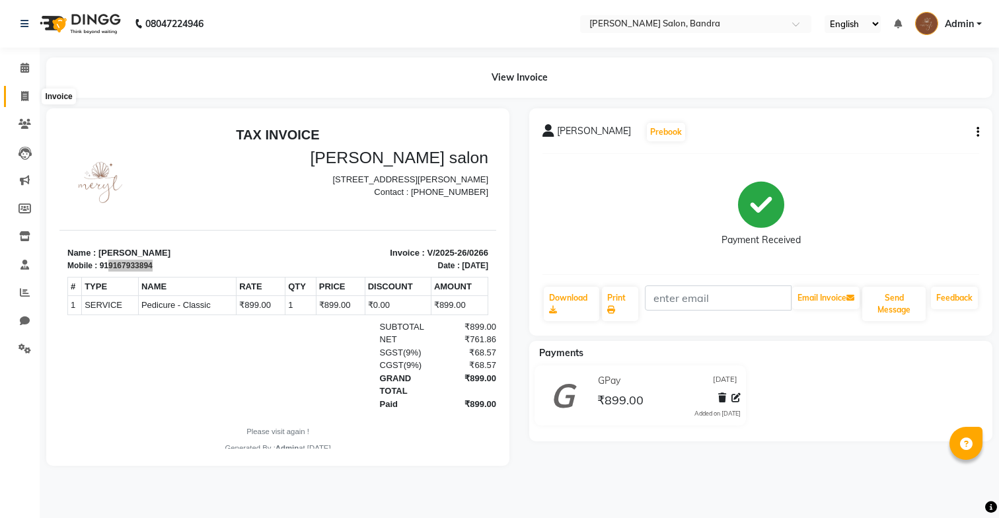
click at [30, 102] on span at bounding box center [24, 96] width 23 height 15
select select "7894"
select select "service"
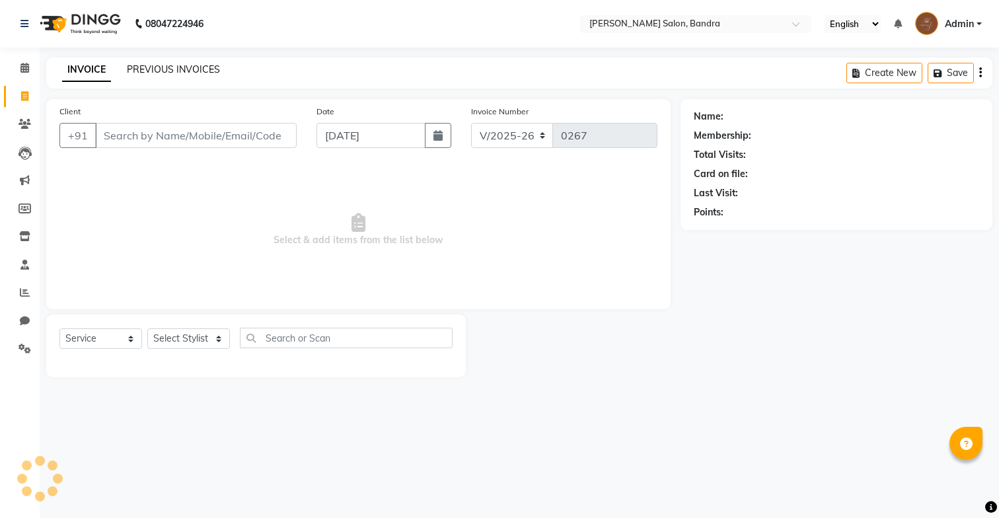
click at [193, 68] on link "PREVIOUS INVOICES" at bounding box center [173, 69] width 93 height 12
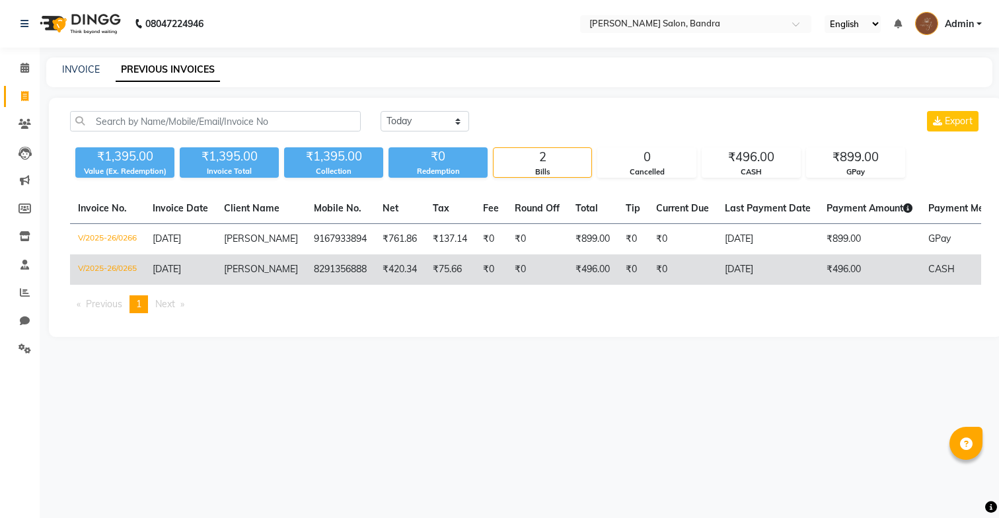
click at [515, 266] on td "₹0" at bounding box center [537, 269] width 61 height 30
click at [507, 271] on td "₹0" at bounding box center [537, 269] width 61 height 30
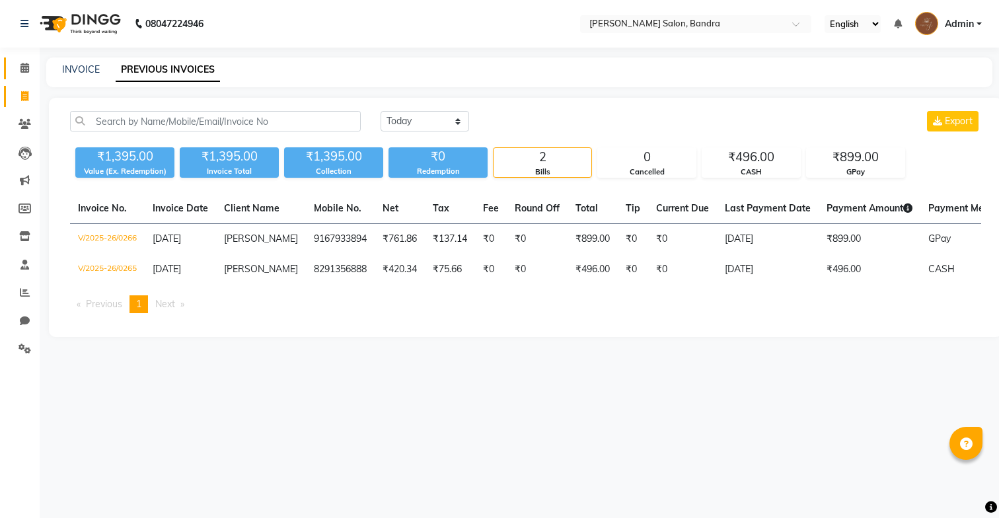
click at [24, 75] on link "Calendar" at bounding box center [20, 68] width 32 height 22
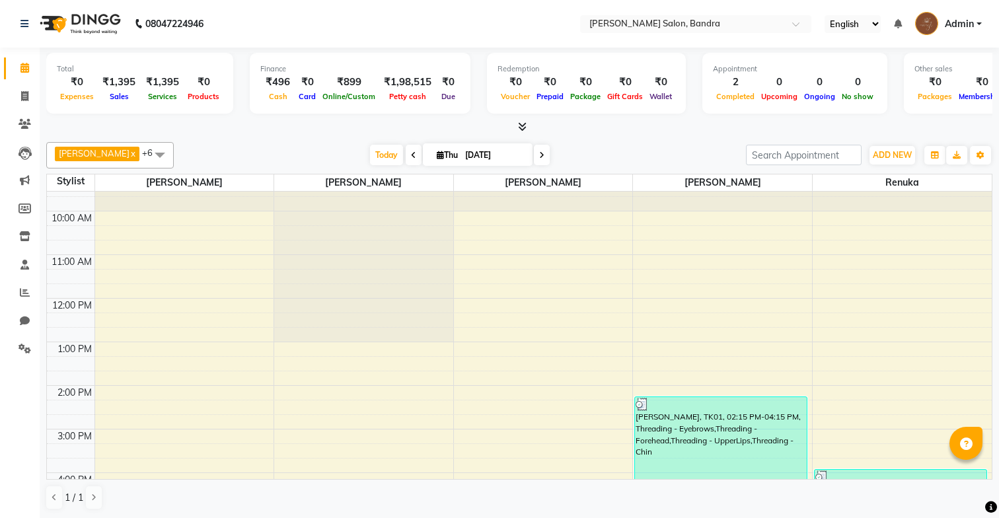
scroll to position [23, 0]
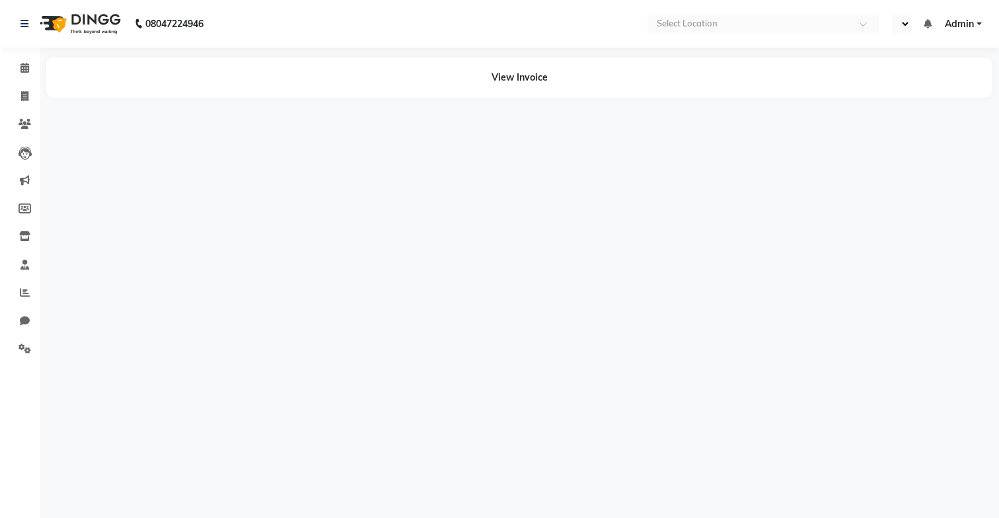
select select "en"
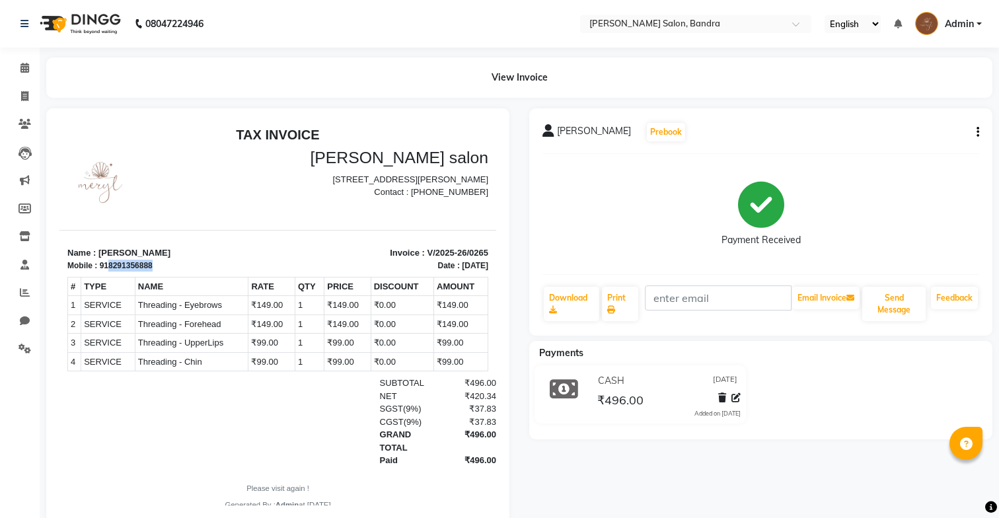
drag, startPoint x: 108, startPoint y: 266, endPoint x: 193, endPoint y: 268, distance: 85.2
click at [192, 268] on div "Mobile : 918291356888" at bounding box center [168, 266] width 203 height 12
copy div "8291356888"
